Goal: Task Accomplishment & Management: Use online tool/utility

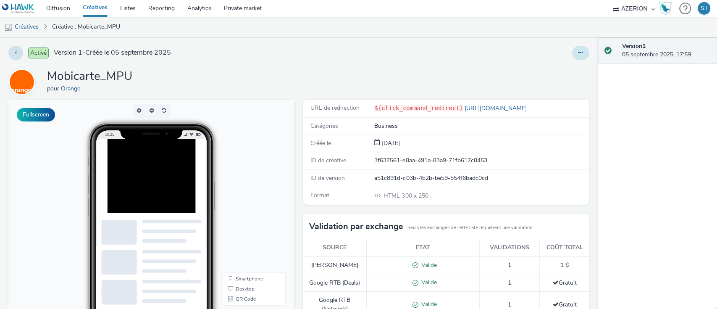
click at [572, 46] on button at bounding box center [580, 53] width 17 height 14
click at [552, 70] on link "Modifier" at bounding box center [557, 69] width 63 height 17
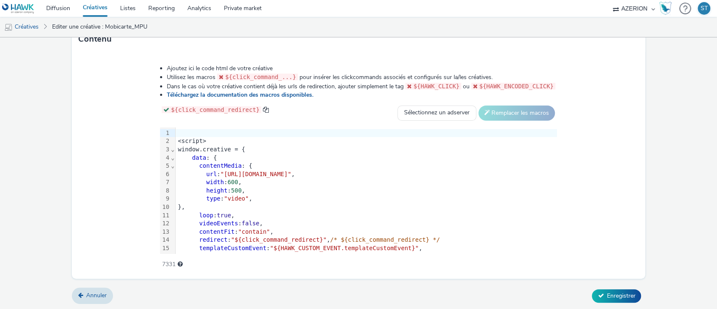
scroll to position [66, 0]
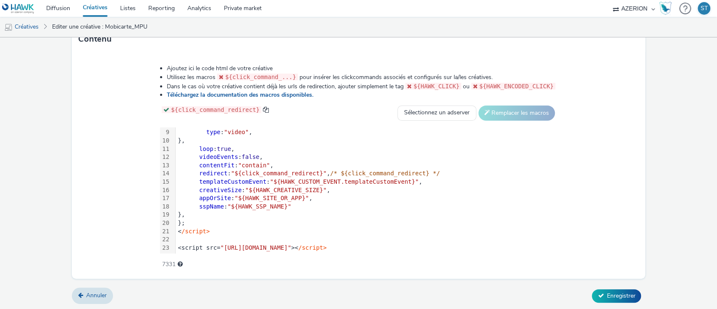
click at [509, 219] on div "};" at bounding box center [366, 223] width 381 height 8
click at [488, 245] on div "<script src= "[URL][DOMAIN_NAME]" >< /script>" at bounding box center [366, 248] width 381 height 8
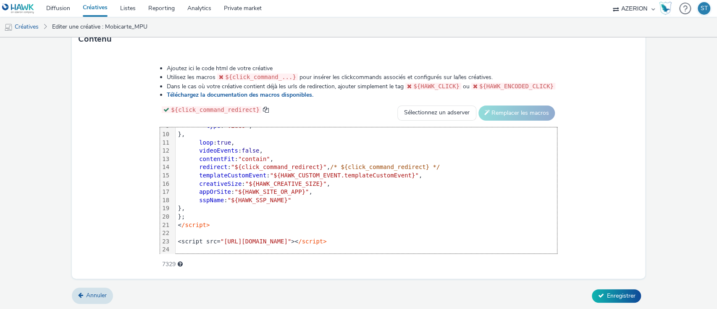
scroll to position [81, 0]
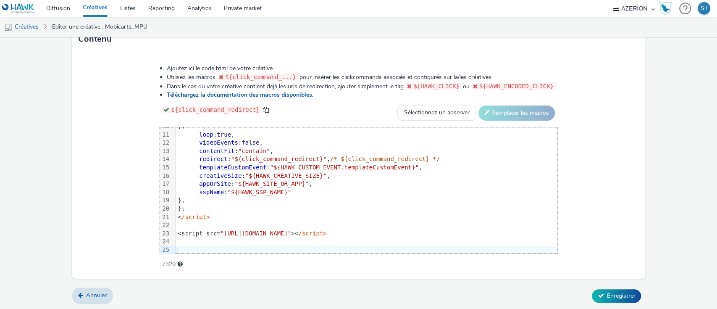
click at [316, 246] on div at bounding box center [366, 250] width 381 height 8
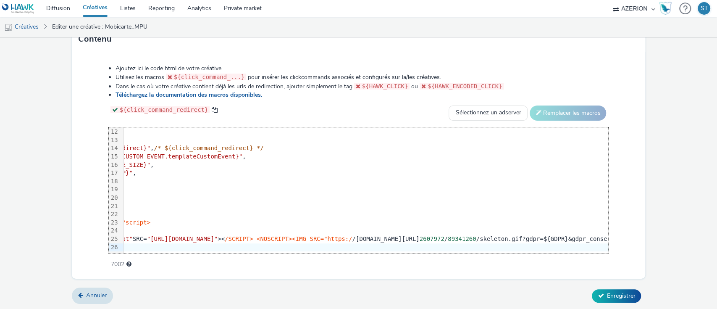
scroll to position [99, 0]
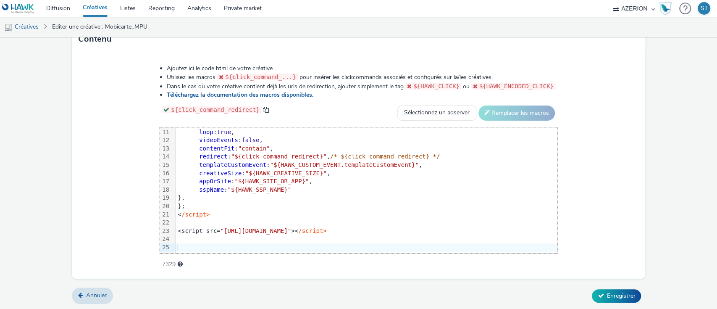
scroll to position [83, 0]
click at [595, 191] on div "Ajoutez ici le code html de votre créative Utilisez les macros ${click_command_…" at bounding box center [359, 165] width 574 height 227
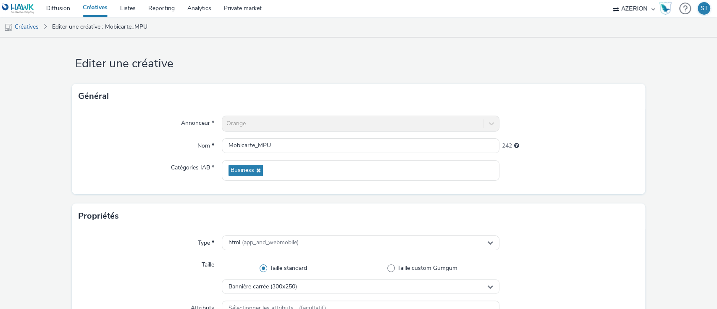
scroll to position [0, 0]
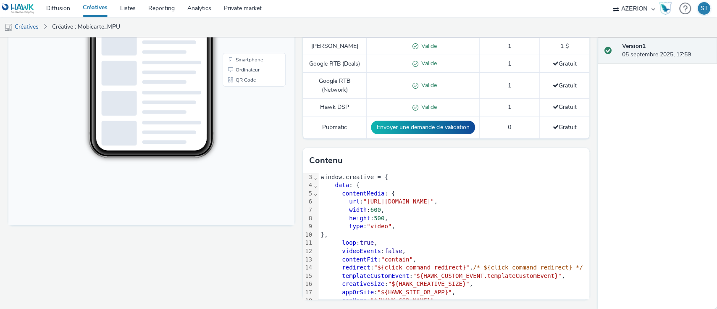
scroll to position [74, 0]
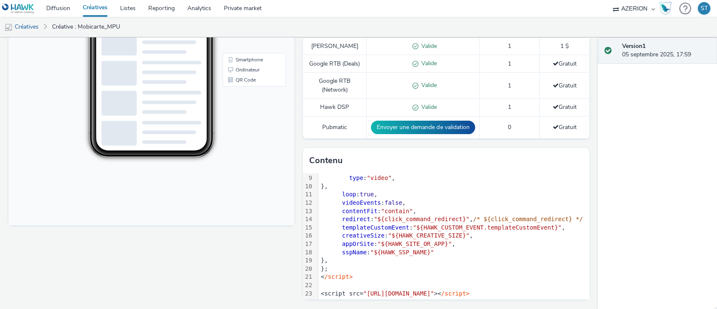
click at [603, 187] on div "Version 1 05 septembre 2025, 17:59" at bounding box center [658, 172] width 120 height 271
